Goal: Navigation & Orientation: Find specific page/section

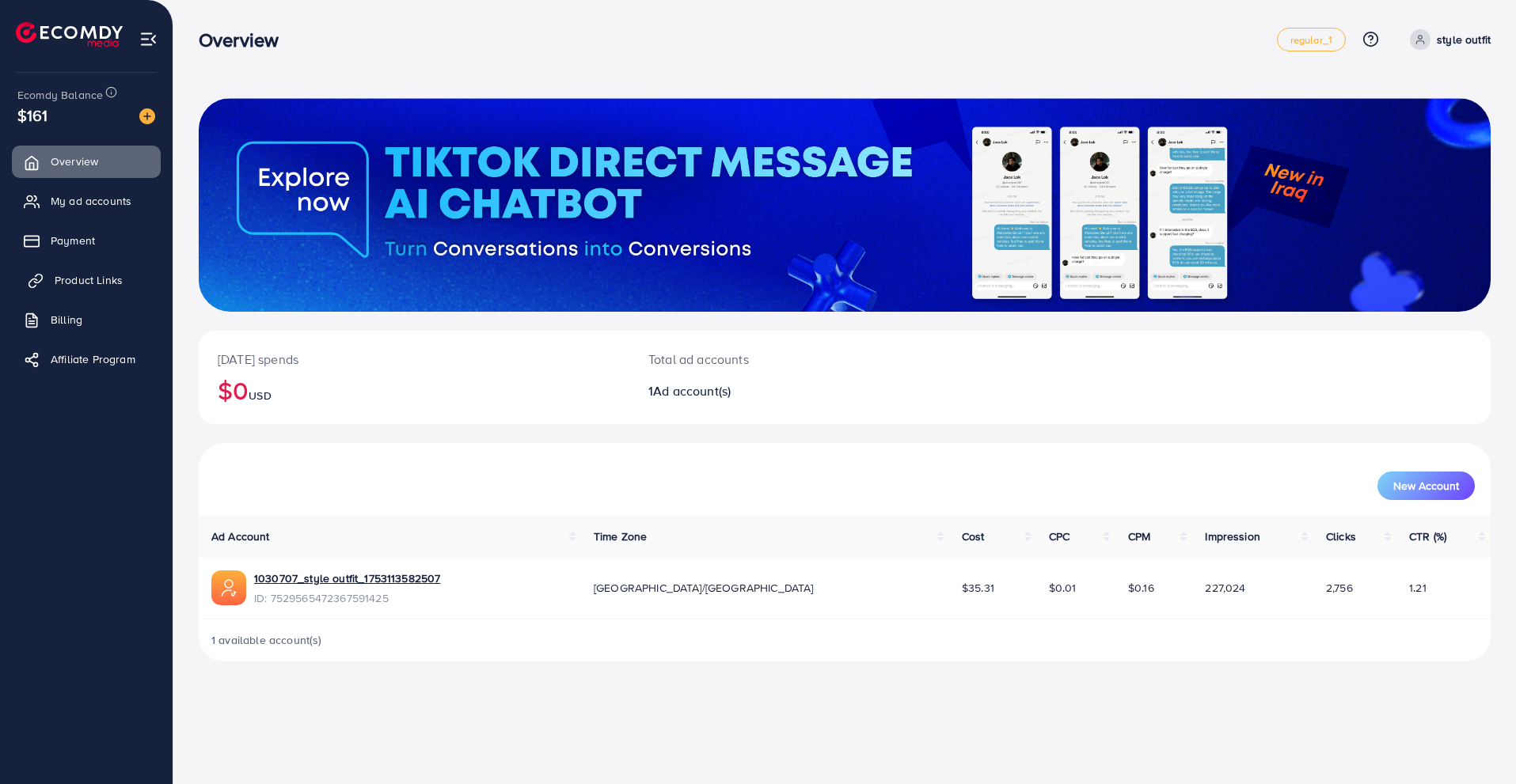
click at [97, 273] on span "Product Links" at bounding box center [89, 280] width 68 height 16
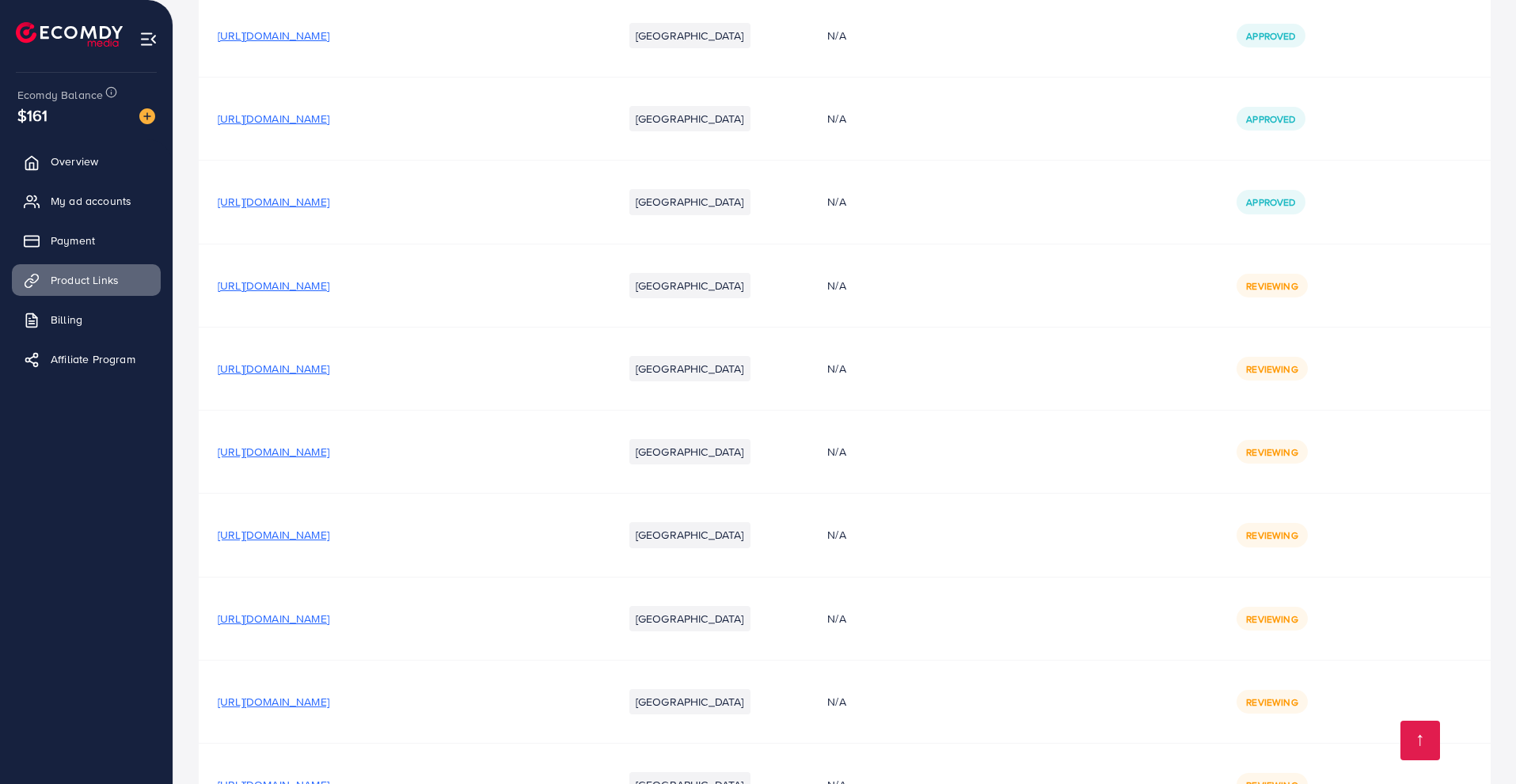
scroll to position [3210, 0]
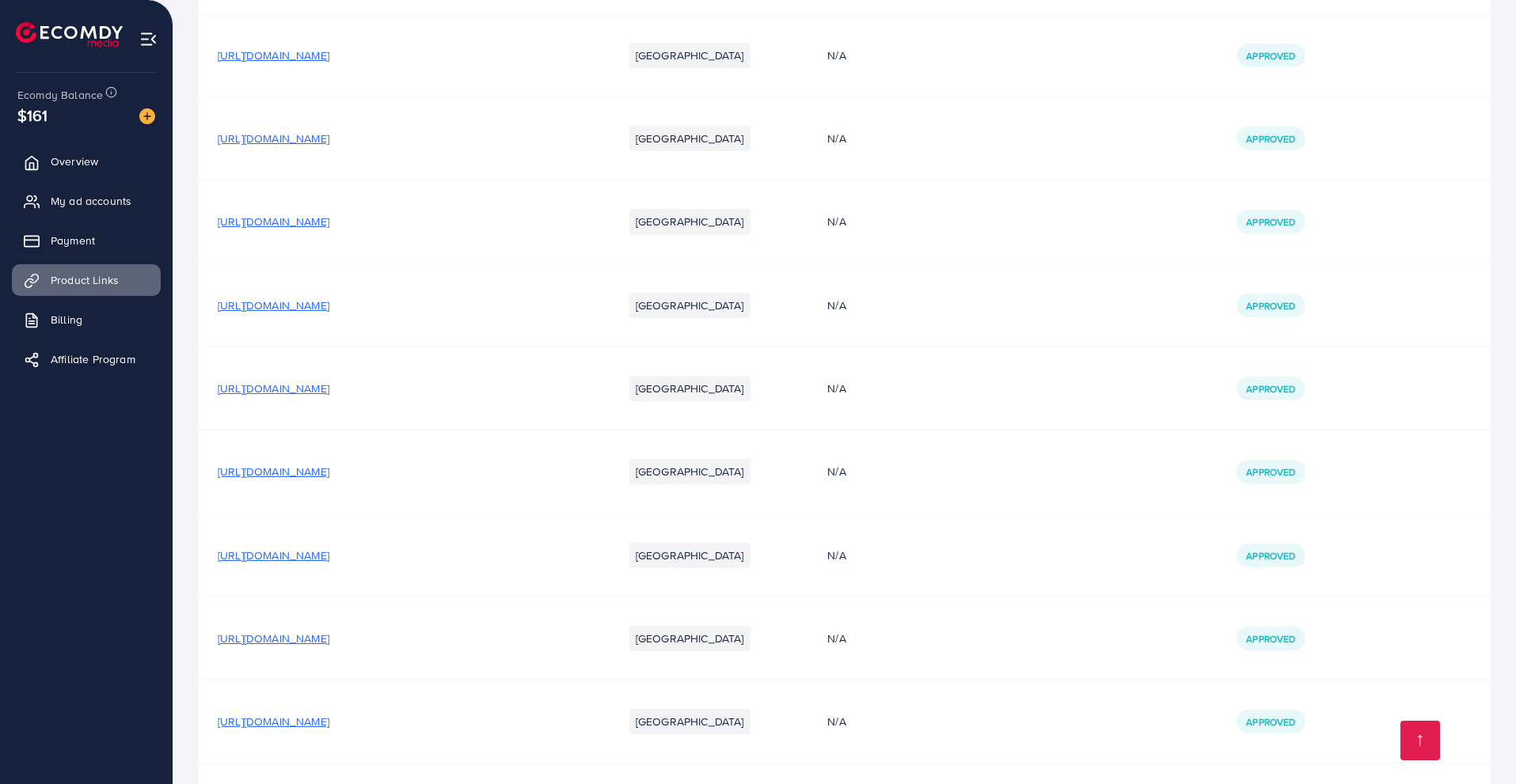
scroll to position [2340, 0]
